Goal: Find specific page/section: Find specific page/section

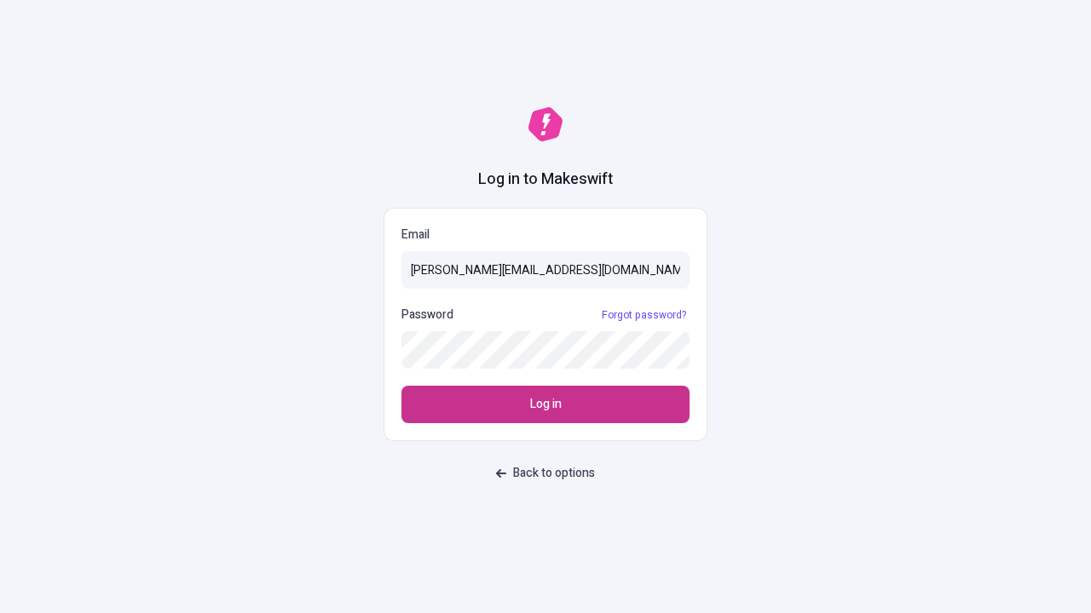
click at [545, 405] on span "Log in" at bounding box center [546, 404] width 32 height 19
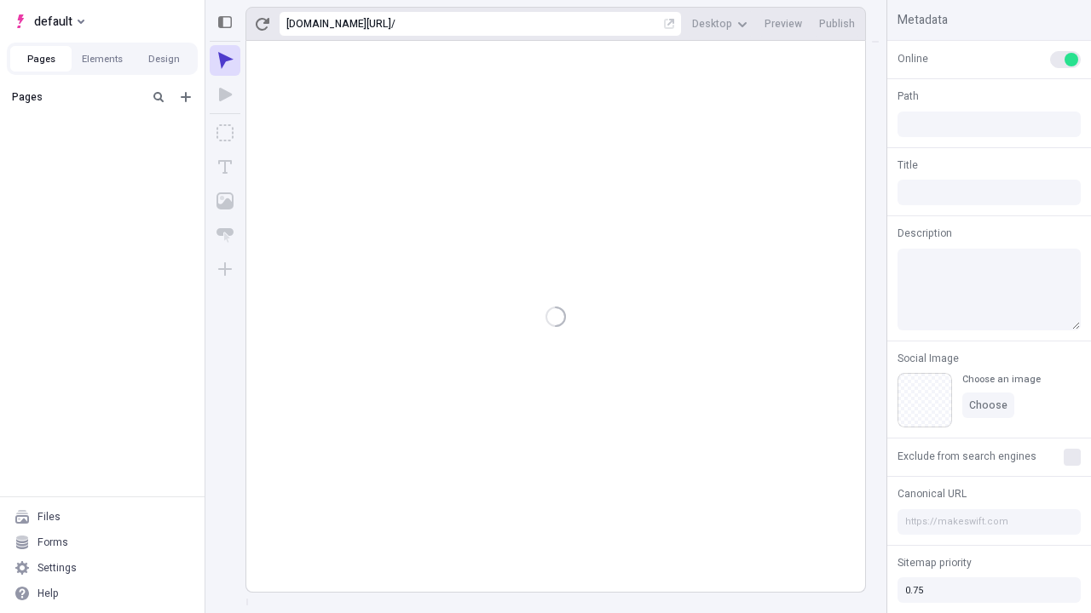
type input "/deep-link-tenuis"
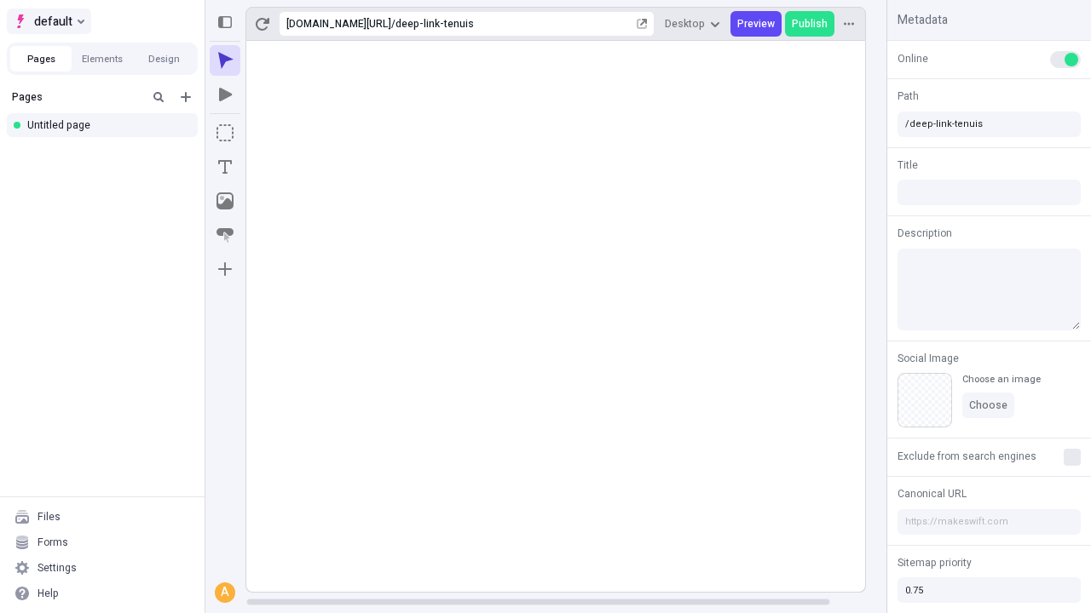
click at [48, 21] on span "default" at bounding box center [53, 21] width 38 height 20
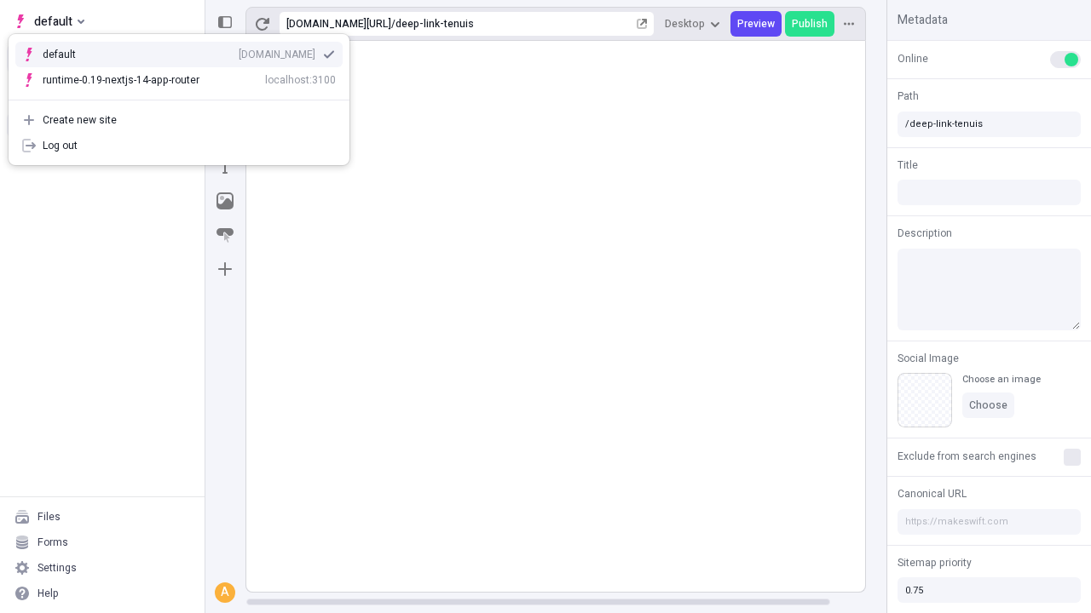
click at [239, 51] on div "[DOMAIN_NAME]" at bounding box center [277, 55] width 77 height 14
click at [164, 59] on button "Design" at bounding box center [163, 59] width 61 height 26
